Goal: Navigation & Orientation: Find specific page/section

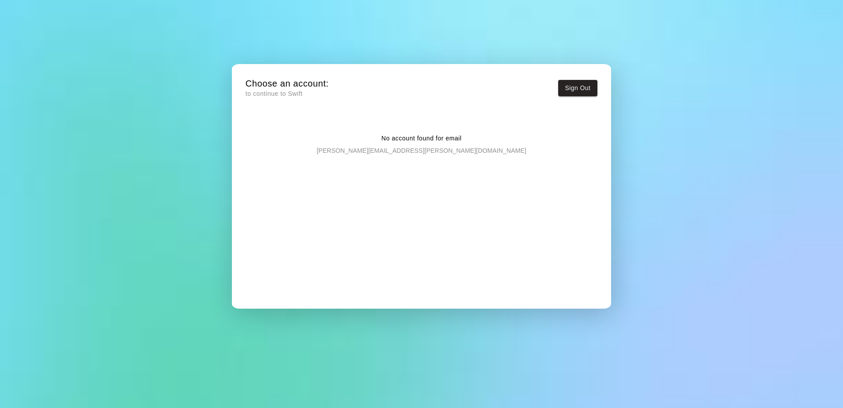
click at [411, 131] on div "No account found for email [PERSON_NAME][EMAIL_ADDRESS][PERSON_NAME][DOMAIN_NAM…" at bounding box center [422, 137] width 352 height 35
click at [421, 146] on p "[PERSON_NAME][EMAIL_ADDRESS][PERSON_NAME][DOMAIN_NAME]" at bounding box center [422, 149] width 210 height 12
drag, startPoint x: 421, startPoint y: 146, endPoint x: 288, endPoint y: 77, distance: 149.9
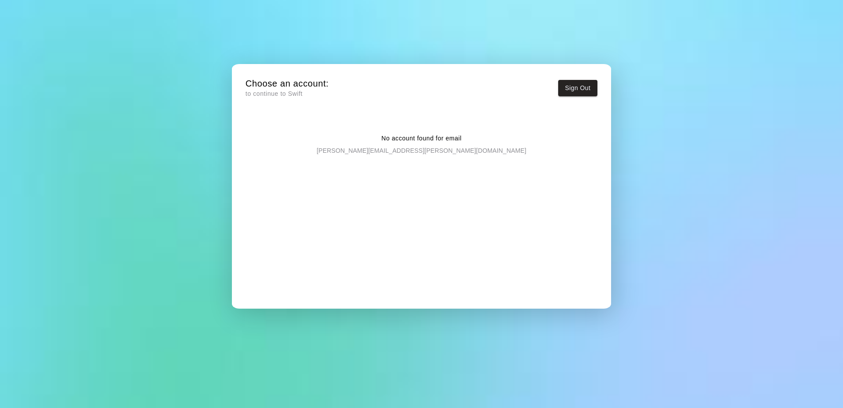
click at [288, 77] on div "Choose an account: to continue to Swift Sign Out No account found for email [PE…" at bounding box center [422, 193] width 366 height 244
click at [396, 229] on div "No account found for email [PERSON_NAME][EMAIL_ADDRESS][PERSON_NAME][DOMAIN_NAM…" at bounding box center [422, 212] width 352 height 185
click at [578, 88] on button "Sign Out" at bounding box center [578, 88] width 40 height 16
